Goal: Transaction & Acquisition: Purchase product/service

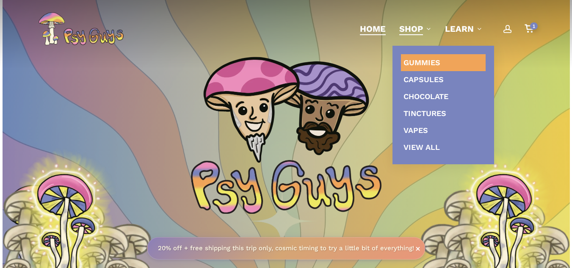
click at [425, 61] on span "Gummies" at bounding box center [422, 62] width 37 height 9
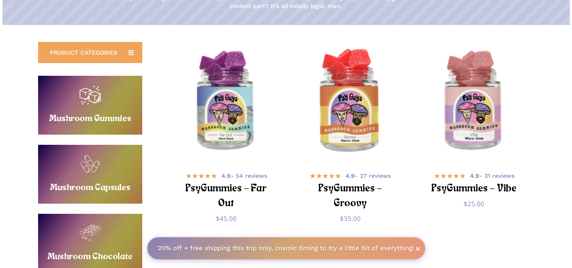
scroll to position [169, 0]
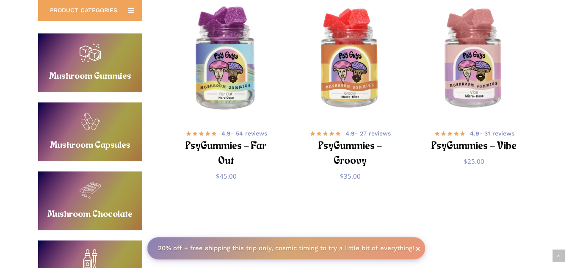
click at [214, 73] on img "PsyGummies - Far Out" at bounding box center [226, 59] width 121 height 121
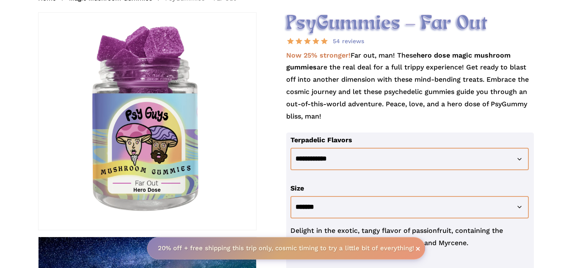
scroll to position [169, 0]
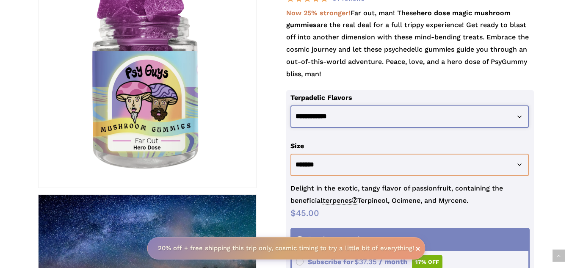
click at [321, 114] on select "**********" at bounding box center [410, 116] width 239 height 22
click at [291, 105] on select "**********" at bounding box center [410, 116] width 239 height 22
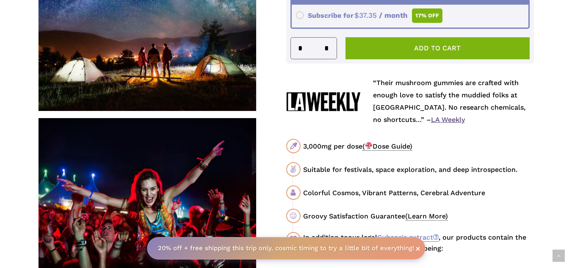
scroll to position [339, 0]
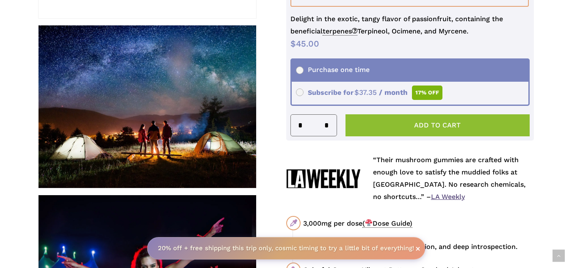
click at [374, 125] on button "Add to cart" at bounding box center [438, 125] width 185 height 22
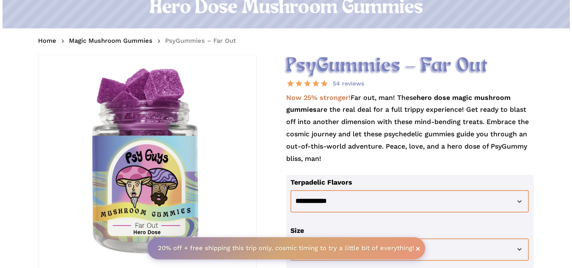
scroll to position [0, 0]
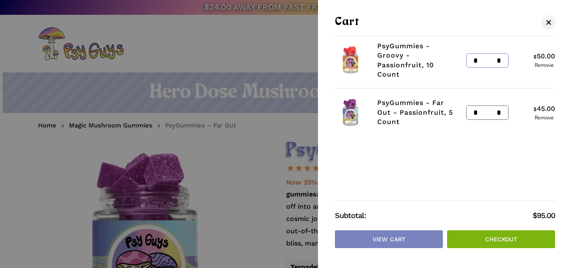
click at [476, 60] on input "*" at bounding box center [474, 61] width 14 height 14
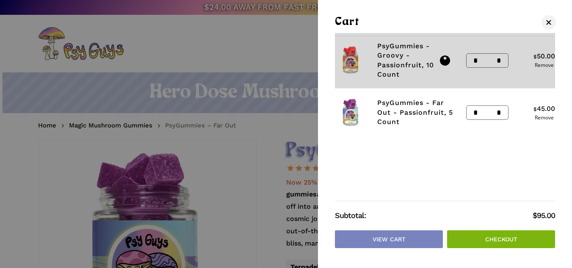
click at [396, 233] on div "PsyGummies - Groovy - Passionfruit, 10 Count * PsyGummies - Groovy quantity * *…" at bounding box center [445, 140] width 254 height 249
click at [399, 238] on div "PsyGummies - Groovy - Passionfruit, 10 Count * PsyGummies - Groovy quantity * *…" at bounding box center [445, 140] width 254 height 249
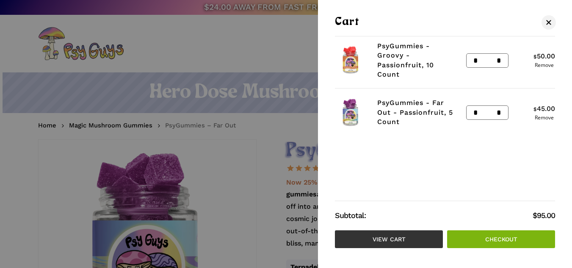
click at [408, 243] on link "View cart" at bounding box center [389, 239] width 108 height 18
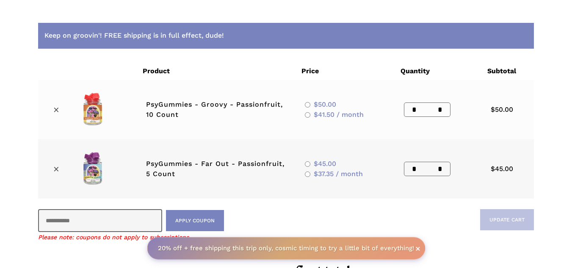
scroll to position [85, 0]
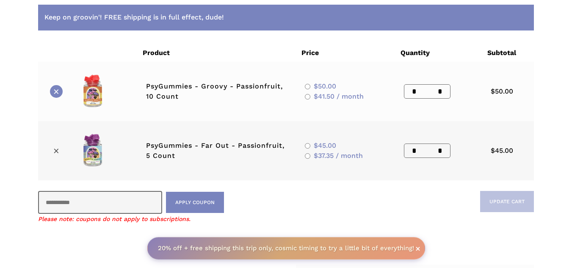
click at [55, 91] on link "×" at bounding box center [56, 91] width 13 height 13
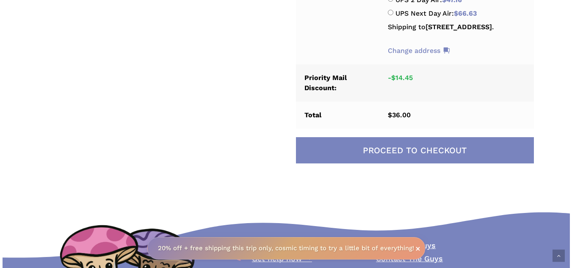
scroll to position [466, 0]
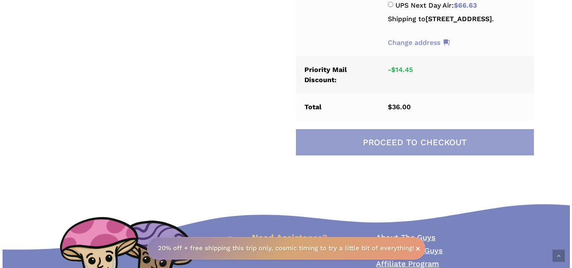
click at [367, 151] on link "Proceed to checkout" at bounding box center [415, 142] width 238 height 26
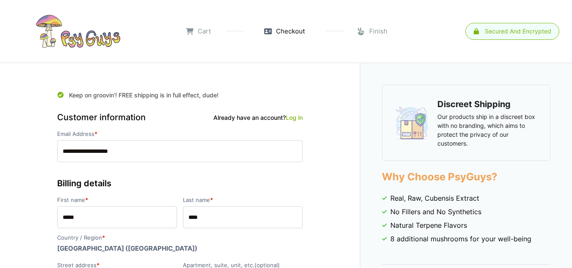
select select "**"
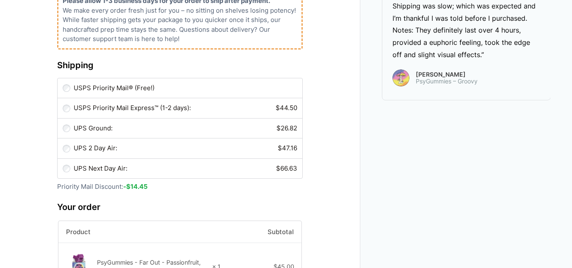
scroll to position [466, 0]
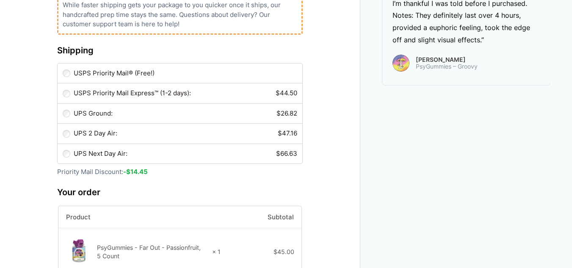
click at [121, 77] on label "USPS Priority Mail® (Free!)" at bounding box center [186, 74] width 224 height 10
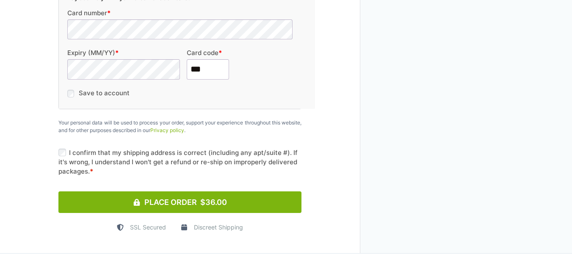
scroll to position [1059, 0]
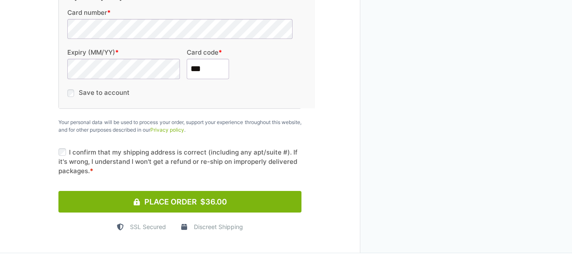
type input "***"
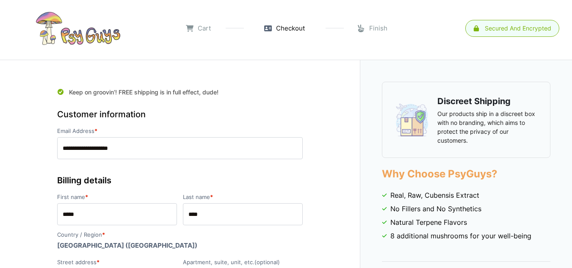
scroll to position [0, 0]
